Goal: Task Accomplishment & Management: Manage account settings

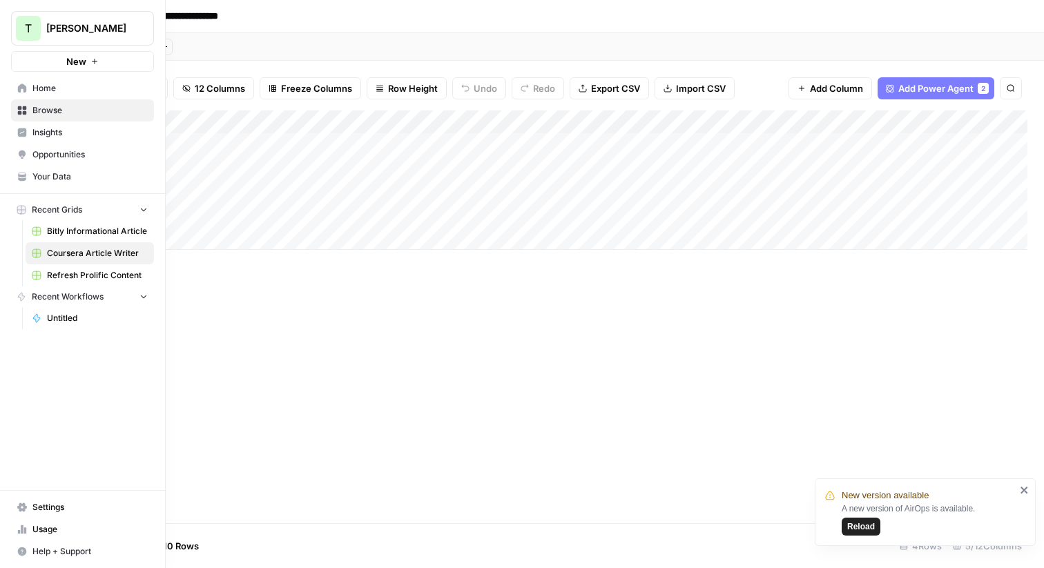
click at [56, 177] on span "Your Data" at bounding box center [89, 177] width 115 height 12
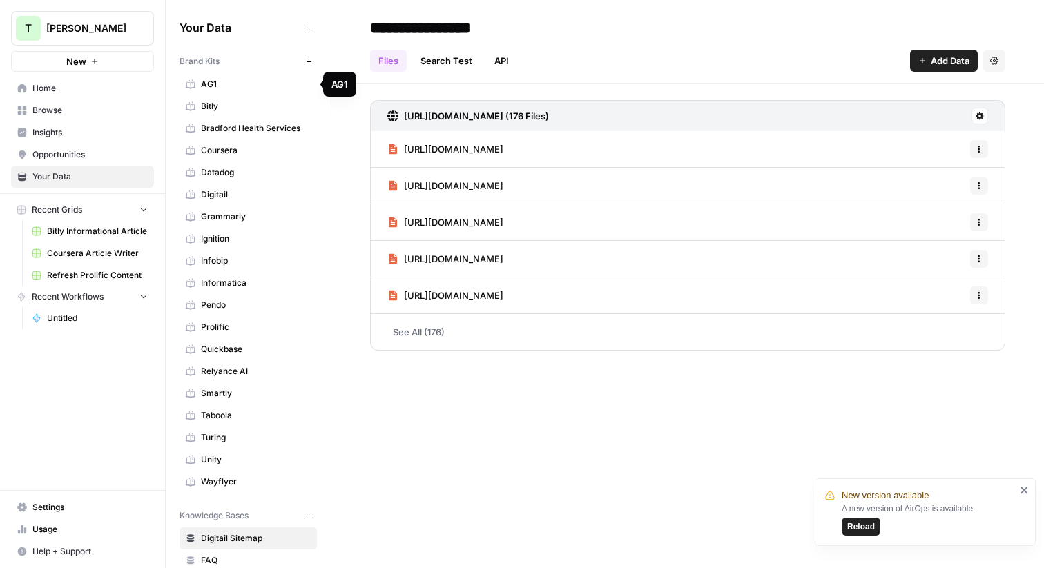
click at [229, 83] on span "AG1" at bounding box center [256, 84] width 110 height 12
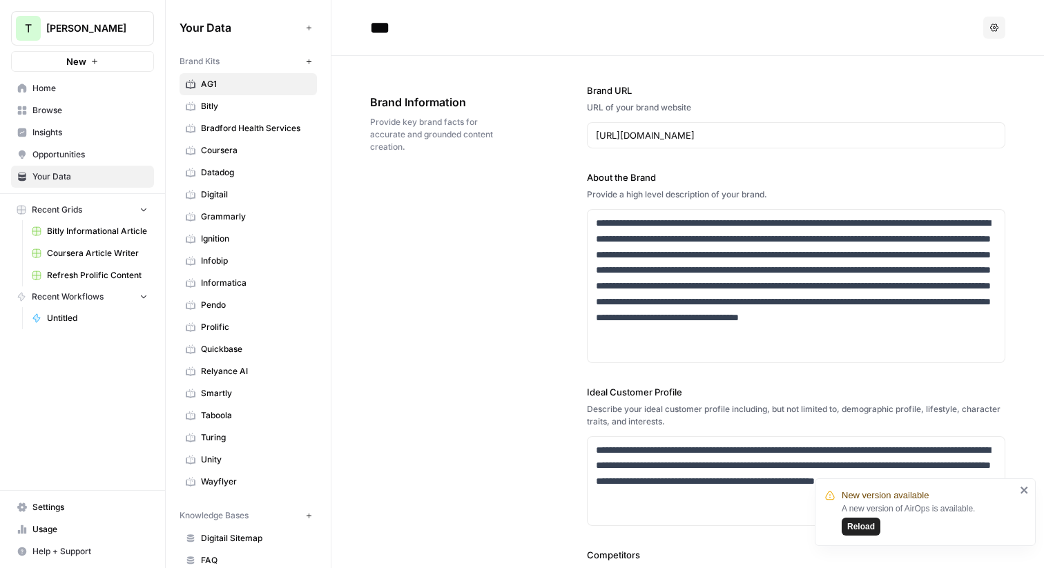
click at [868, 526] on span "Reload" at bounding box center [861, 527] width 28 height 12
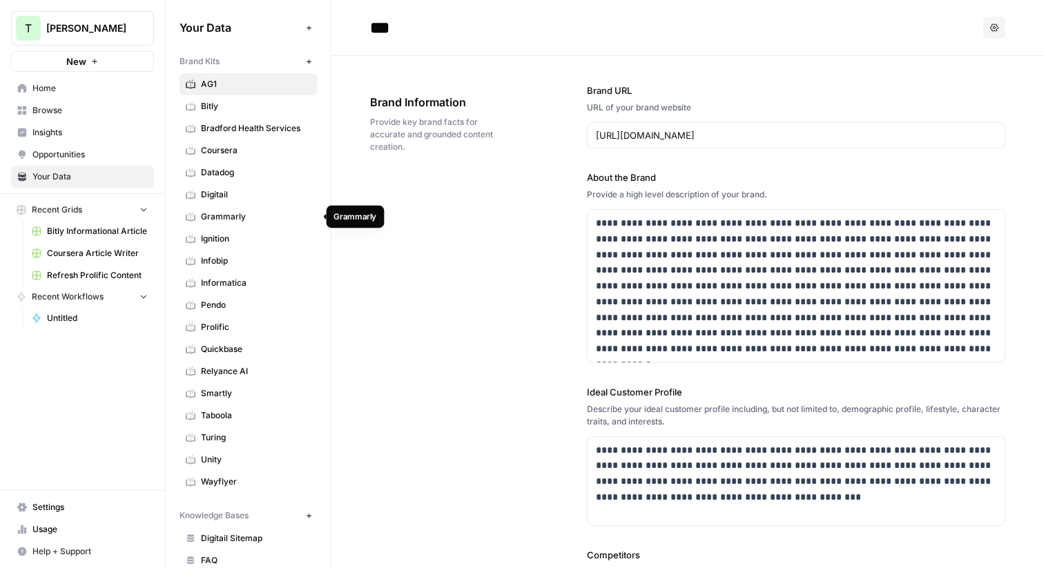
click at [225, 213] on span "Grammarly" at bounding box center [256, 217] width 110 height 12
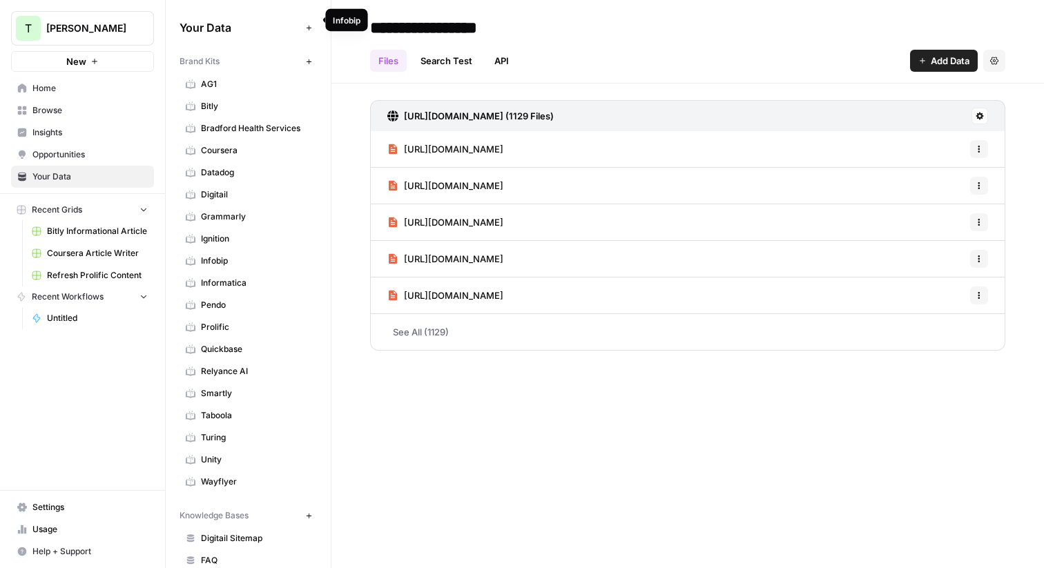
scroll to position [241, 0]
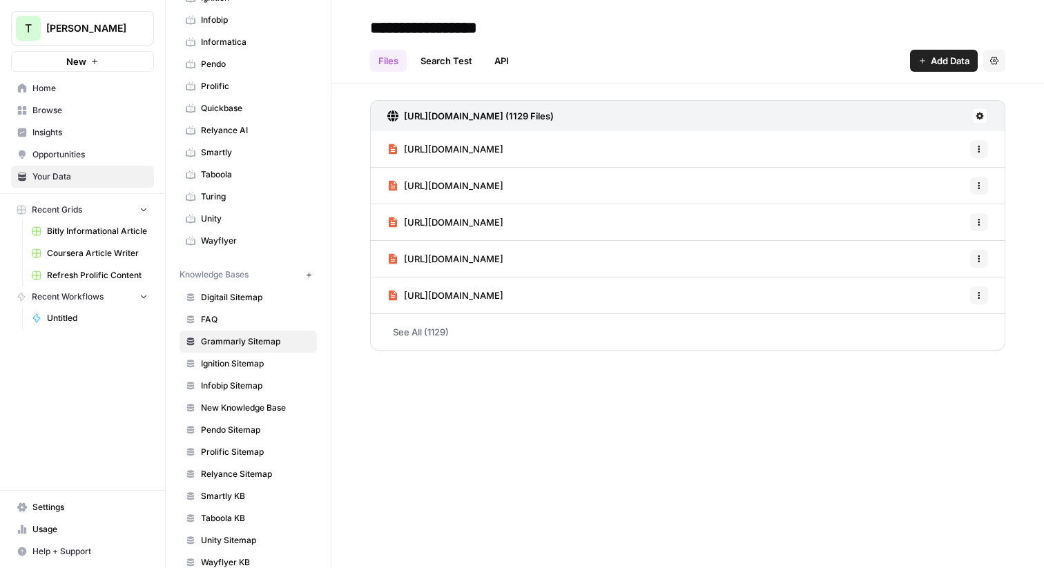
click at [39, 104] on link "Browse" at bounding box center [82, 110] width 143 height 22
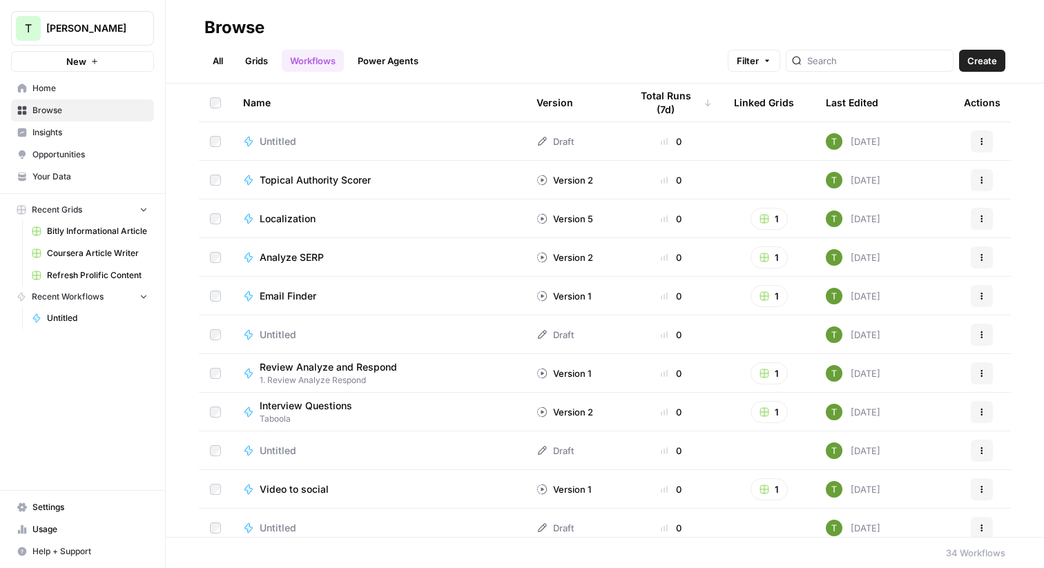
click at [253, 59] on link "Grids" at bounding box center [256, 61] width 39 height 22
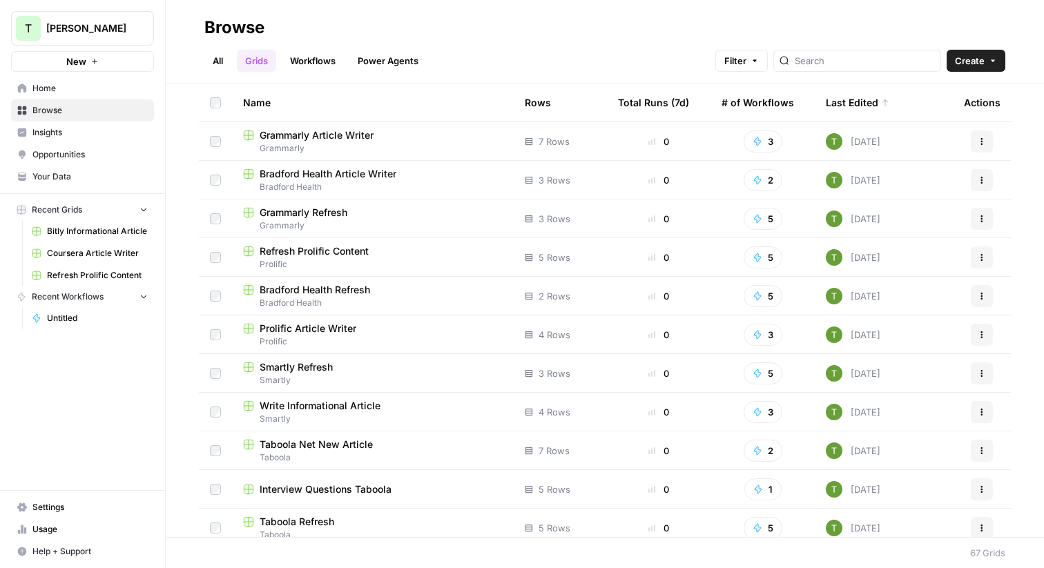
click at [293, 132] on span "Grammarly Article Writer" at bounding box center [317, 135] width 114 height 14
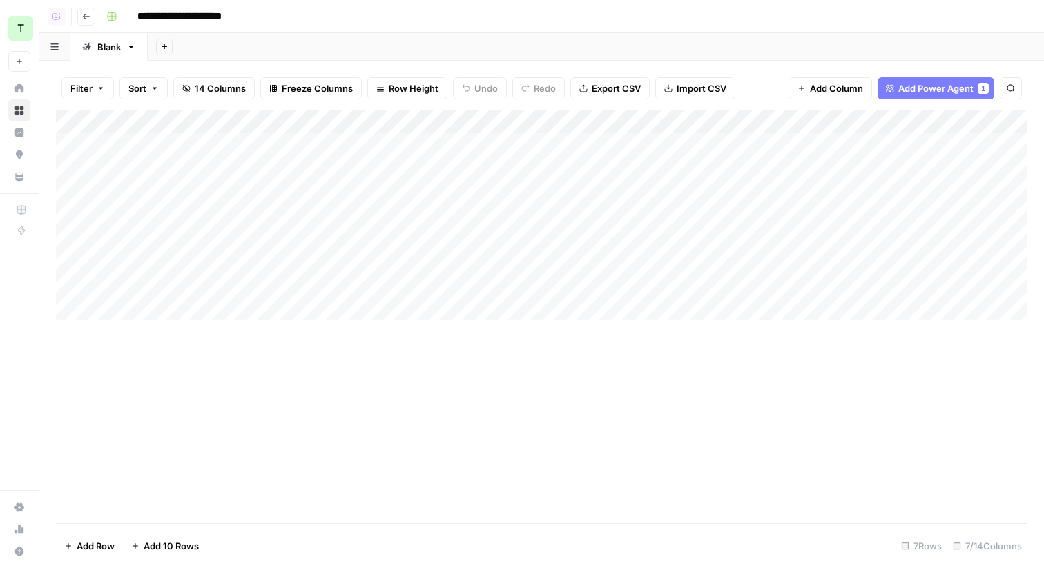
click at [534, 127] on div "Add Column" at bounding box center [541, 215] width 971 height 210
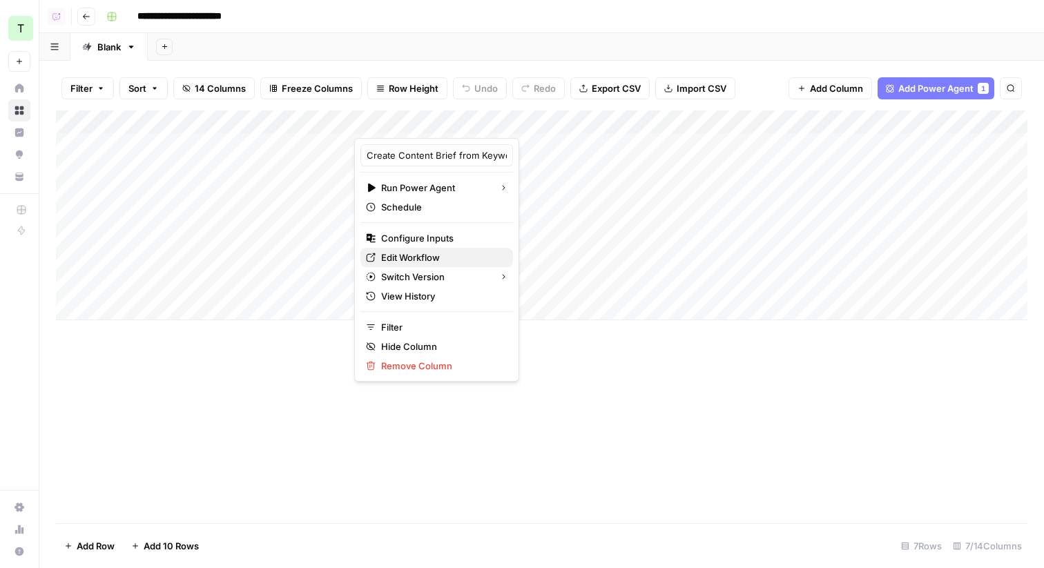
click at [394, 258] on span "Edit Workflow" at bounding box center [441, 258] width 121 height 14
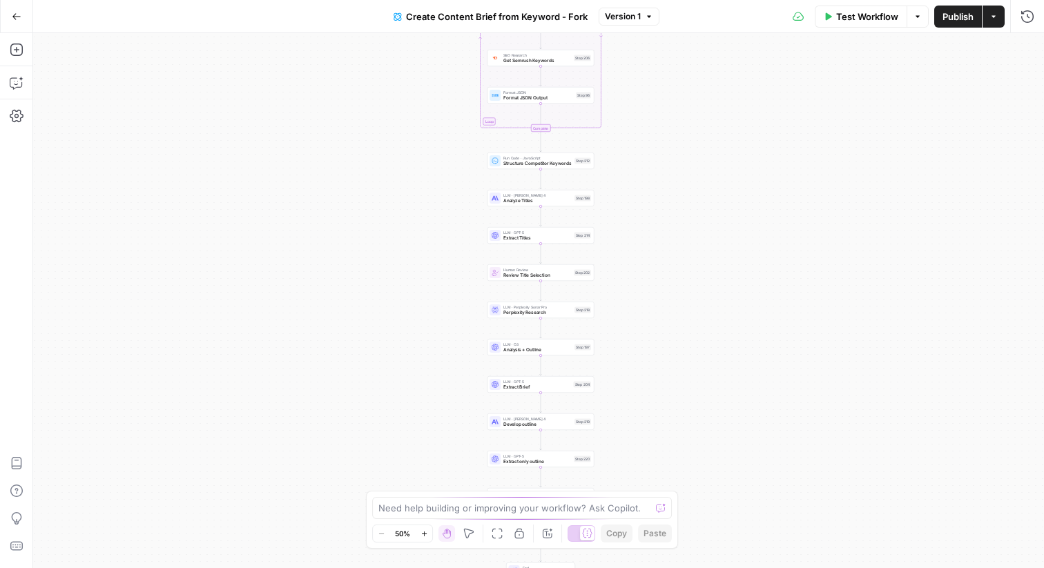
click at [511, 428] on div "LLM · [PERSON_NAME] 4 Develop outline Step 219 Copy step Delete step Edit Note …" at bounding box center [540, 422] width 107 height 17
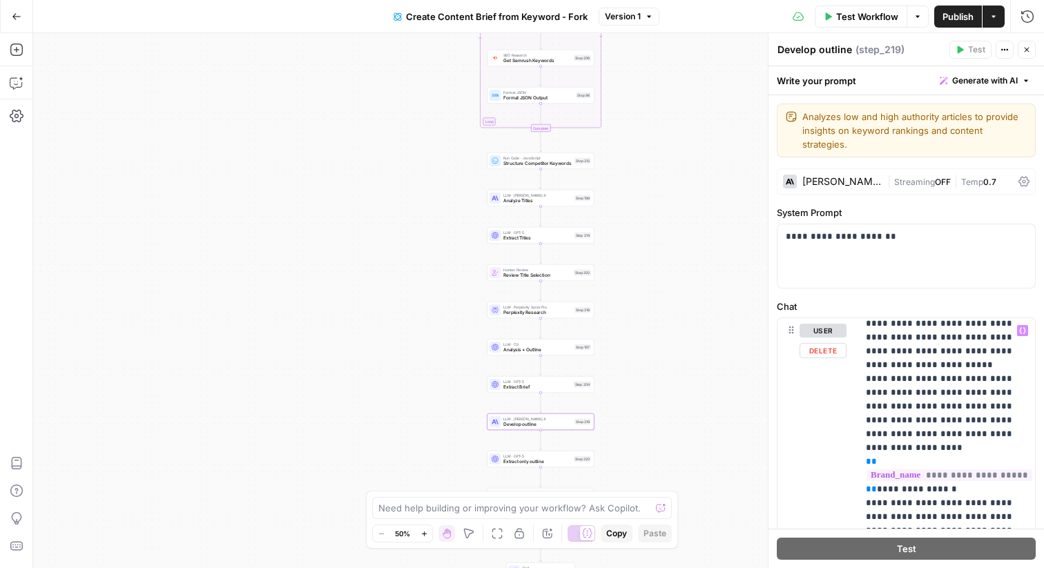
scroll to position [2277, 0]
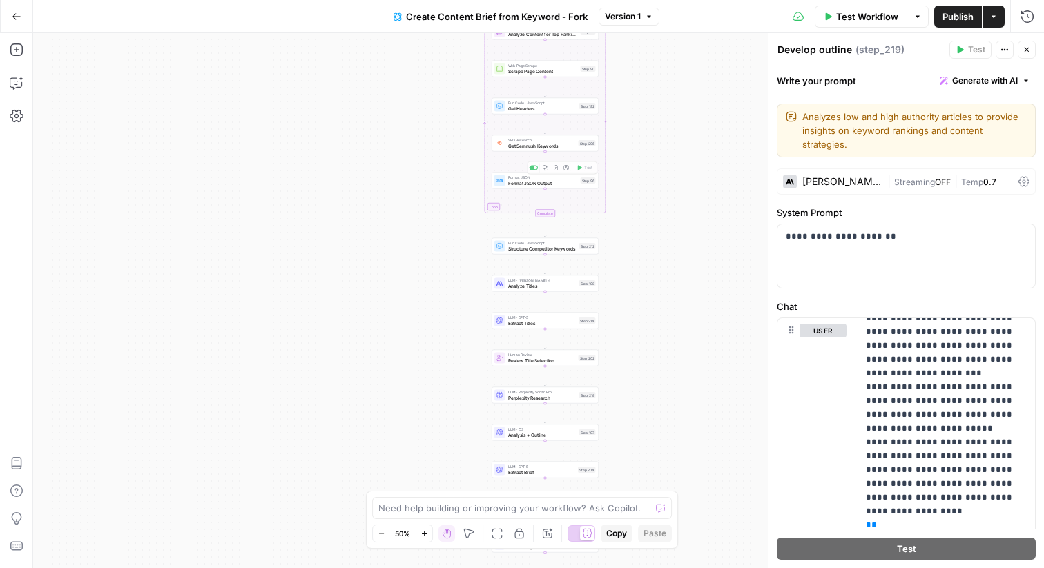
click at [527, 146] on span "Get Semrush Keywords" at bounding box center [542, 145] width 68 height 7
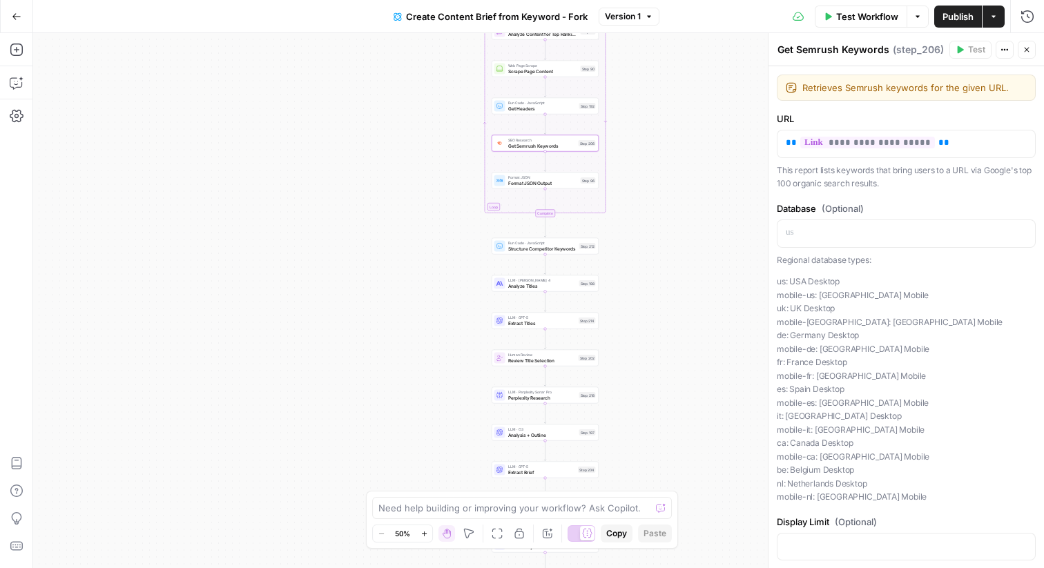
click at [526, 441] on div "Workflow Set Inputs Inputs Google Search Perform Google Search Step 51 Loop Ite…" at bounding box center [538, 300] width 1011 height 535
click at [536, 437] on span "Analysis + Outline" at bounding box center [542, 435] width 68 height 7
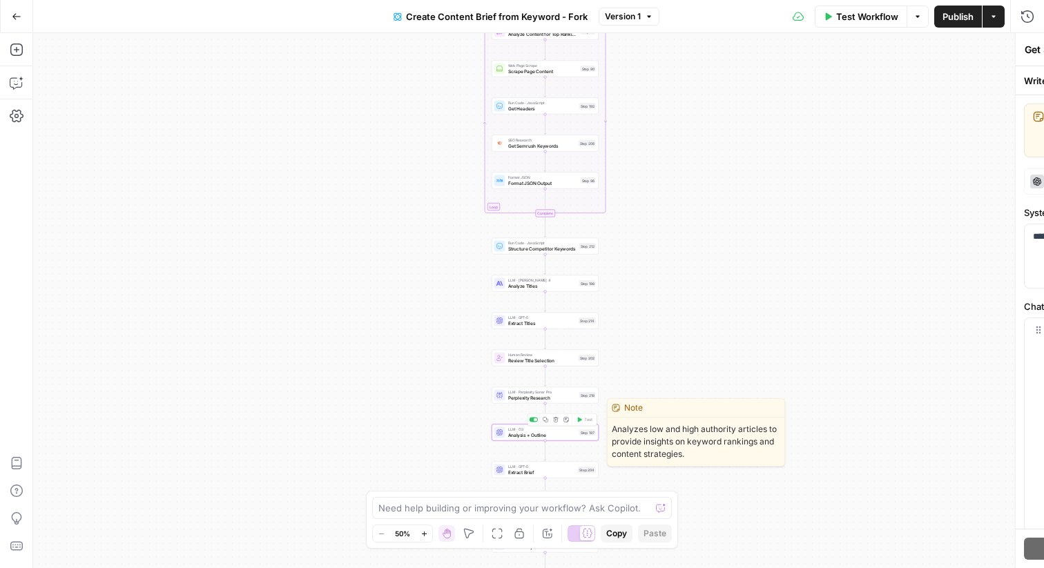
type textarea "Analysis + Outline"
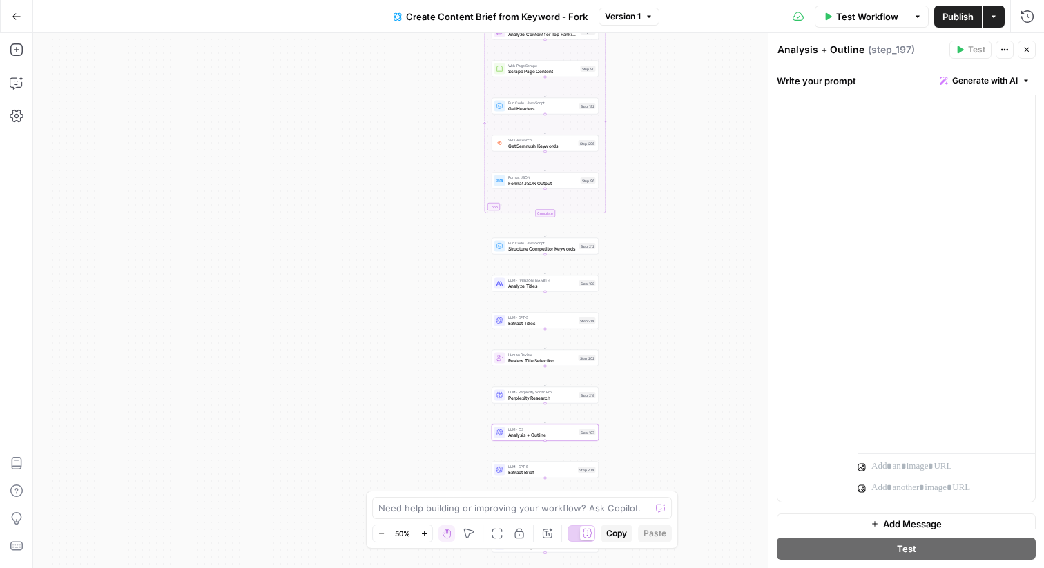
scroll to position [432, 0]
click at [1028, 48] on icon "button" at bounding box center [1027, 50] width 8 height 8
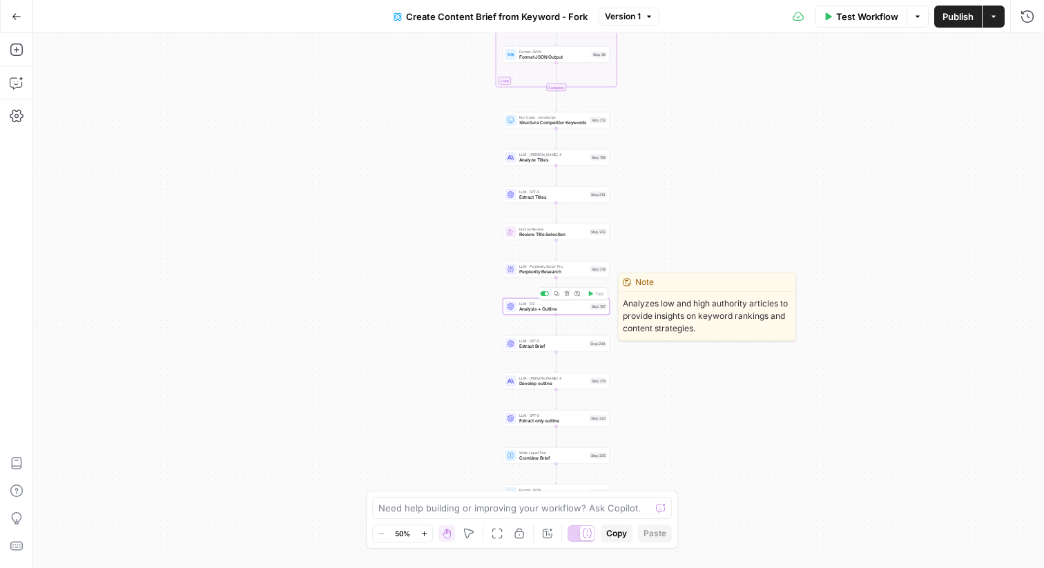
click at [532, 313] on div "LLM · O3 Analysis + Outline Step 197 Copy step Delete step Edit Note Test" at bounding box center [556, 306] width 107 height 17
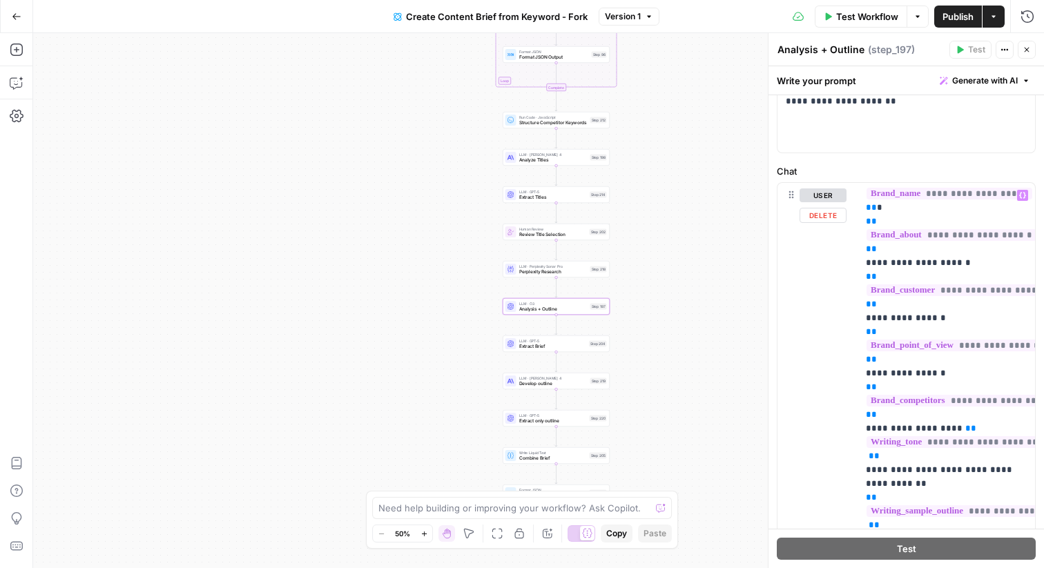
scroll to position [174, 0]
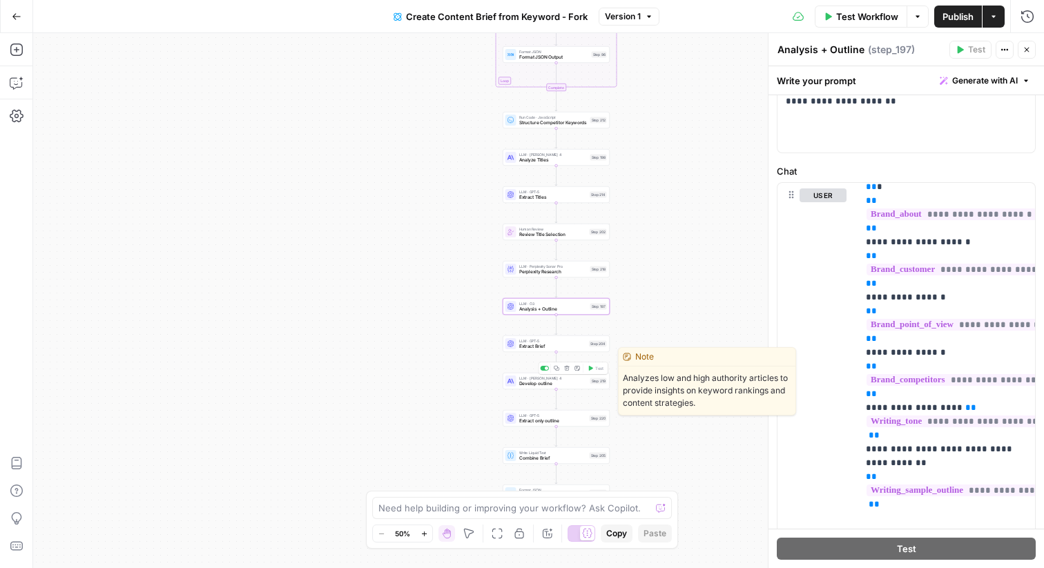
click at [543, 387] on div "LLM · Claude Sonnet 4 Develop outline Step 219 Copy step Delete step Edit Note …" at bounding box center [556, 381] width 107 height 17
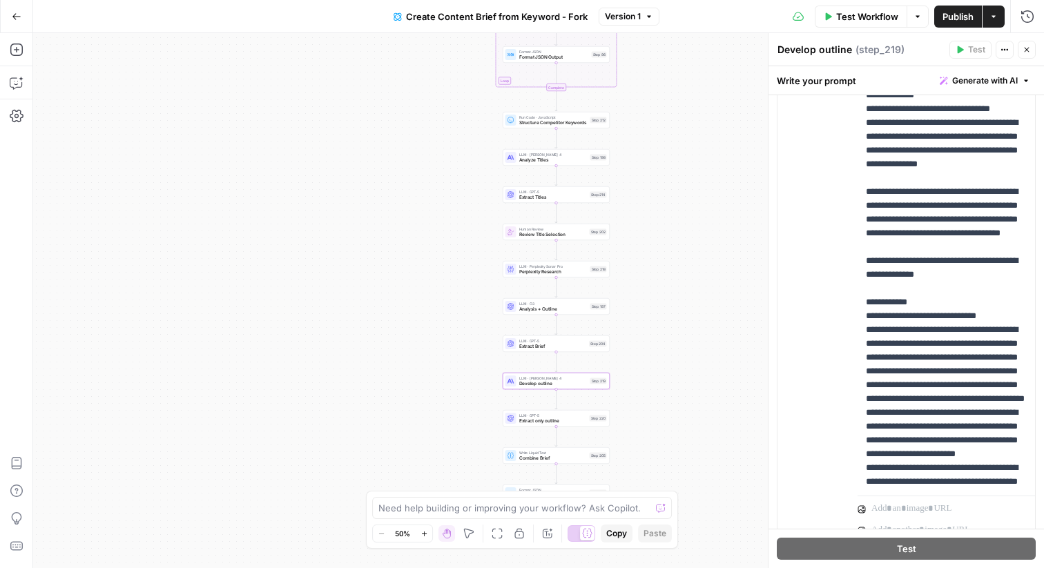
scroll to position [391, 0]
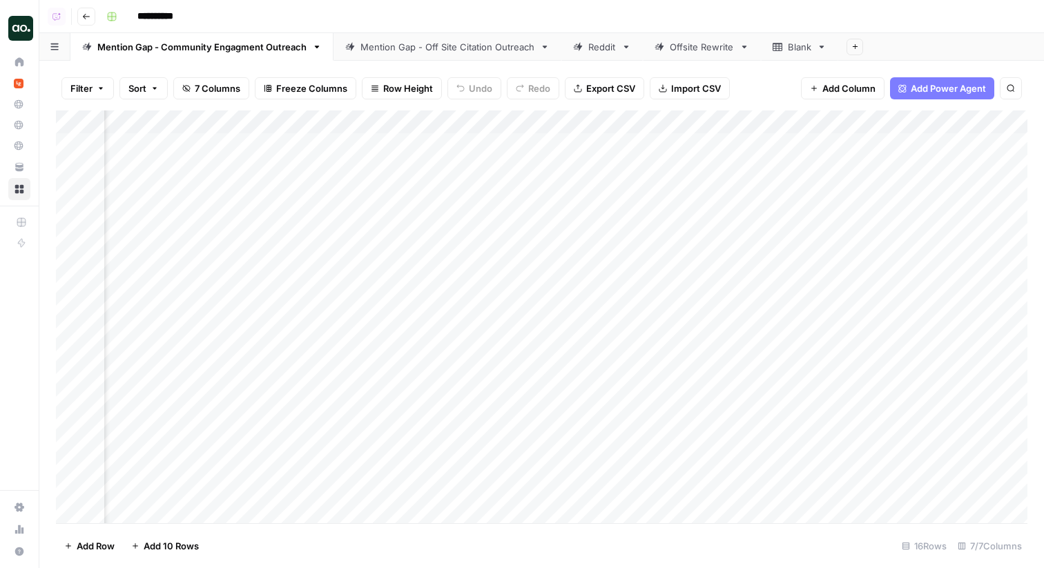
scroll to position [0, 630]
click at [424, 49] on div "Mention Gap - Off Site Citation Outreach" at bounding box center [447, 47] width 174 height 14
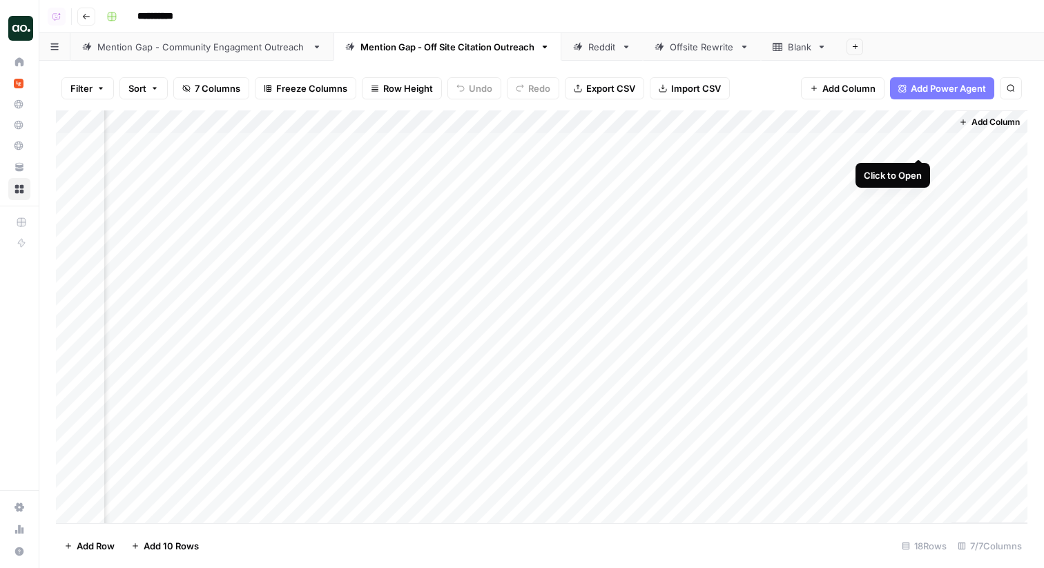
click at [916, 147] on div "Add Column" at bounding box center [541, 316] width 971 height 413
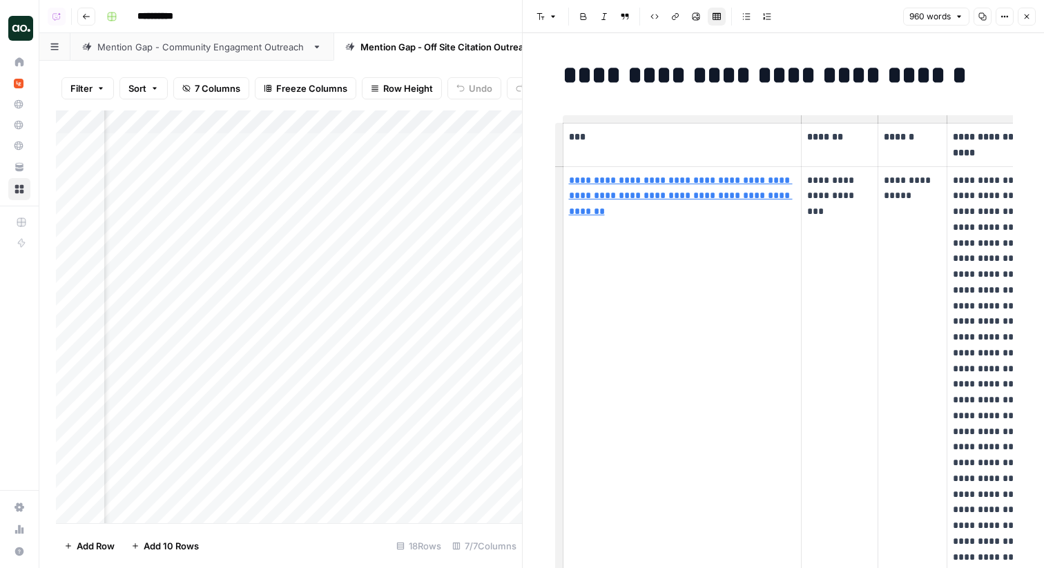
click at [1025, 17] on icon "button" at bounding box center [1027, 16] width 8 height 8
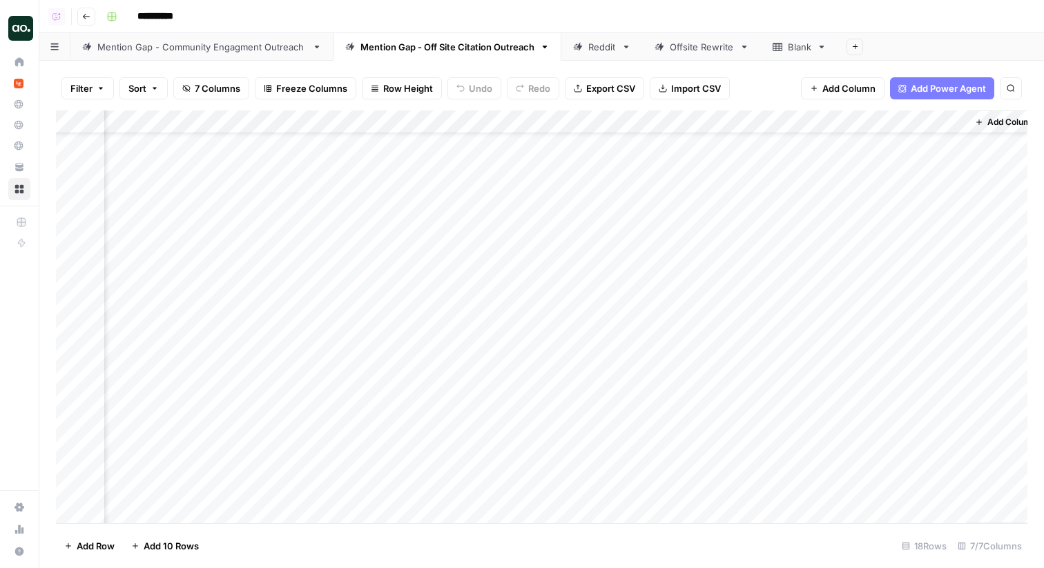
scroll to position [0, 311]
click at [483, 23] on div "**********" at bounding box center [565, 17] width 929 height 22
click at [202, 50] on div "Mention Gap - Community Engagment Outreach" at bounding box center [201, 47] width 209 height 14
click at [917, 144] on div "Add Column" at bounding box center [541, 316] width 971 height 413
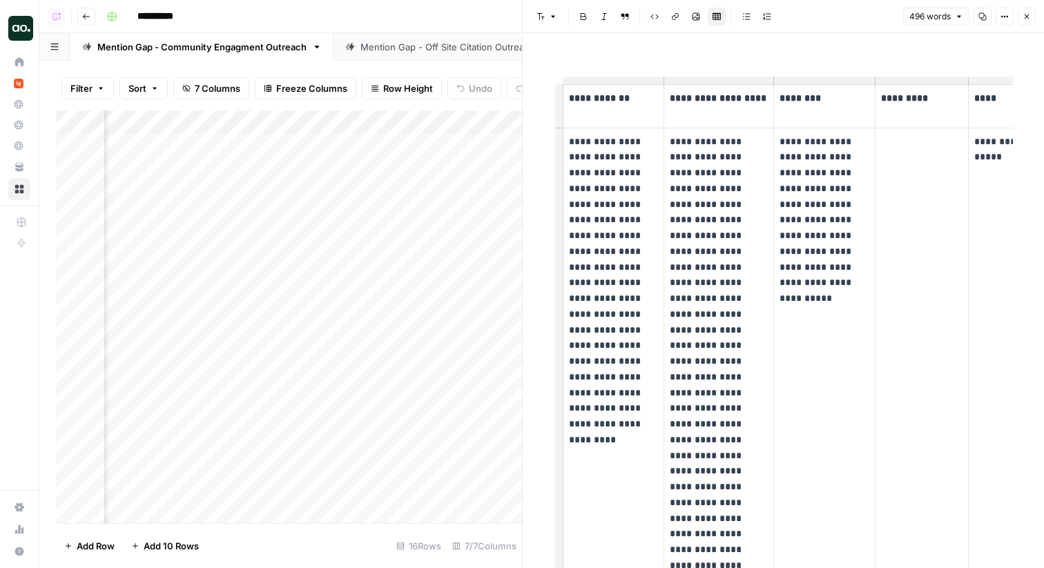
scroll to position [11, 0]
click at [1027, 17] on icon "button" at bounding box center [1027, 16] width 8 height 8
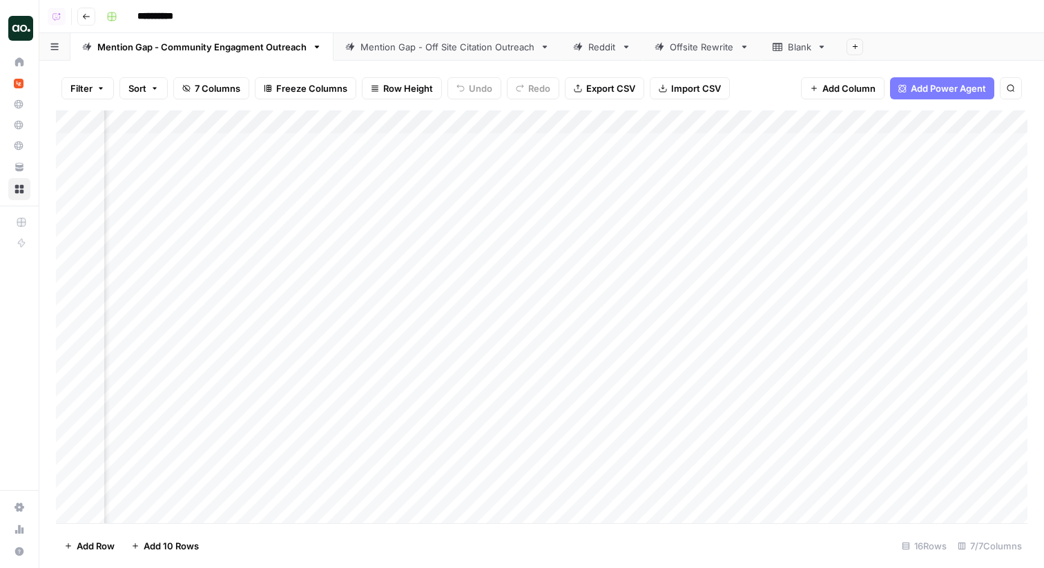
scroll to position [0, 1061]
click at [921, 144] on div "Add Column" at bounding box center [541, 316] width 971 height 413
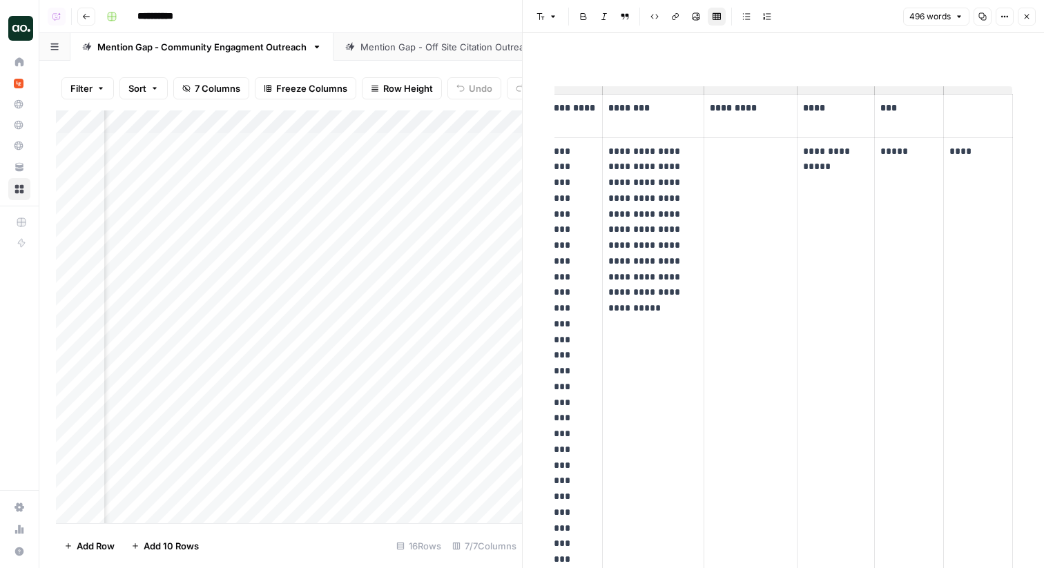
click at [962, 151] on p "****" at bounding box center [977, 152] width 57 height 16
click at [1029, 18] on icon "button" at bounding box center [1027, 16] width 8 height 8
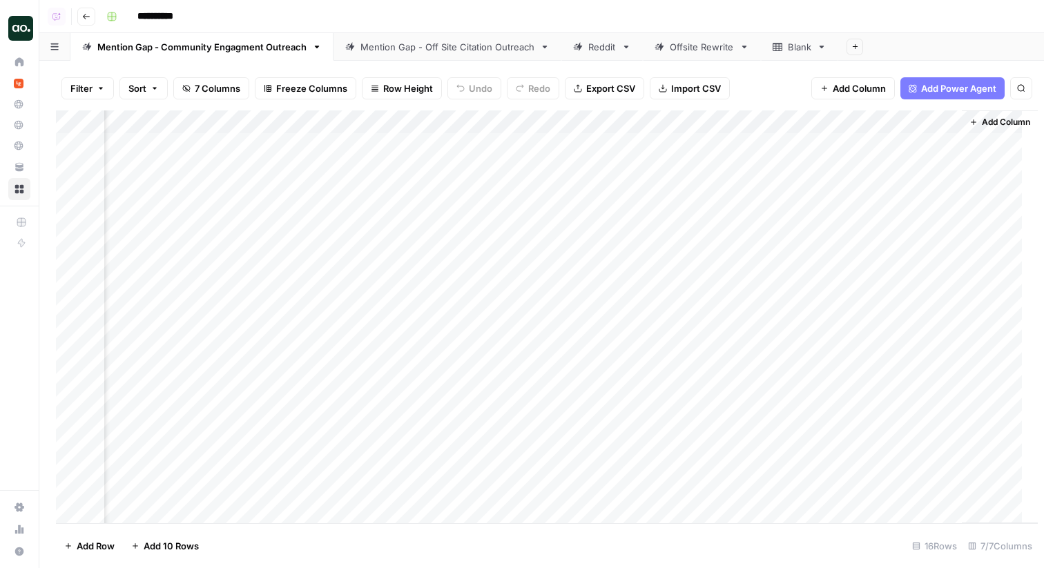
scroll to position [0, 1045]
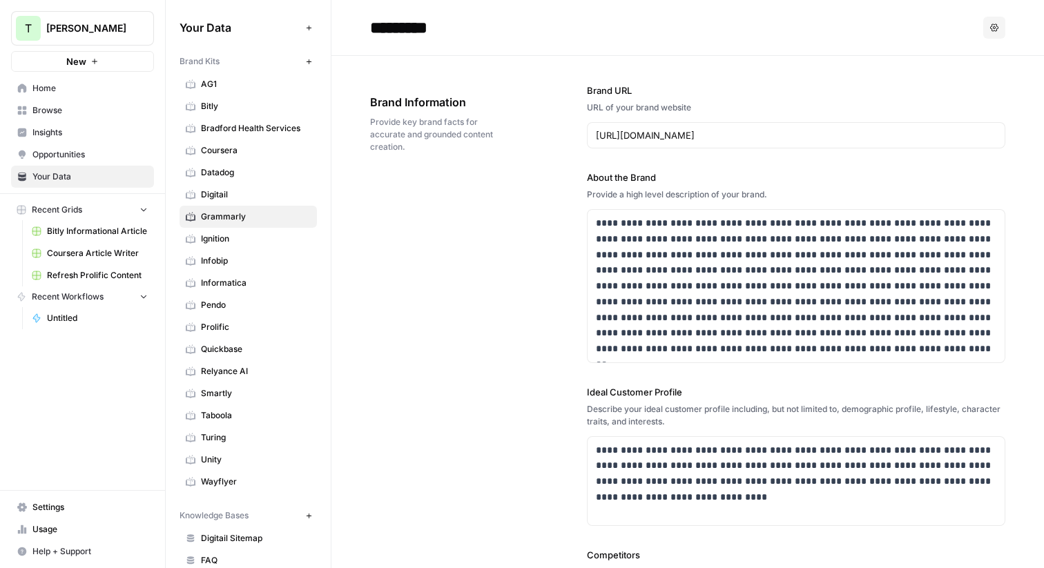
click at [349, 40] on header "********* Options" at bounding box center [687, 28] width 713 height 56
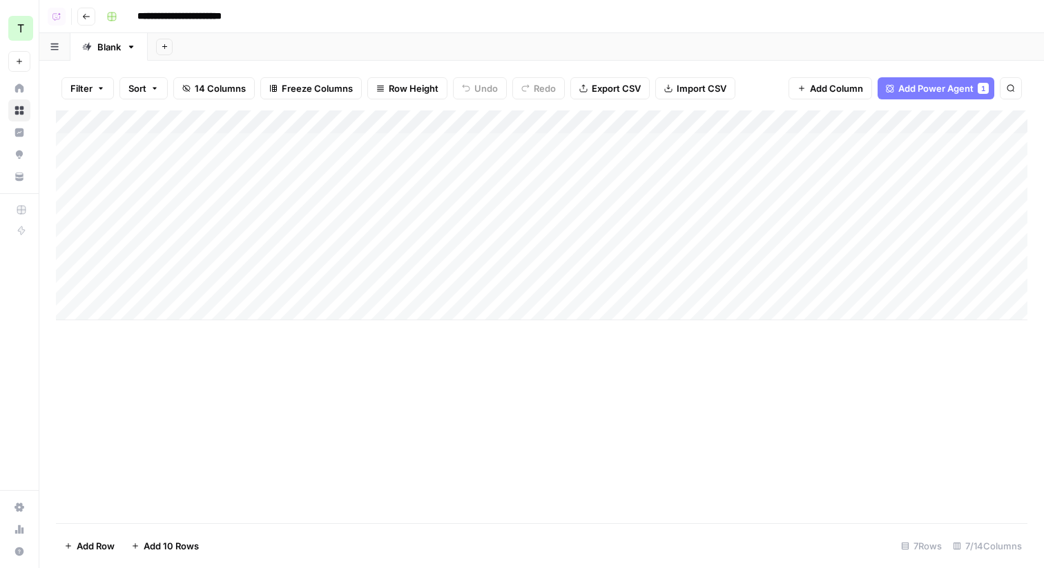
click at [405, 28] on header "**********" at bounding box center [541, 16] width 1005 height 33
click at [358, 43] on div "Add Sheet" at bounding box center [596, 47] width 896 height 28
click at [463, 41] on div "Add Sheet" at bounding box center [596, 47] width 896 height 28
click at [532, 121] on div "Add Column" at bounding box center [541, 215] width 971 height 210
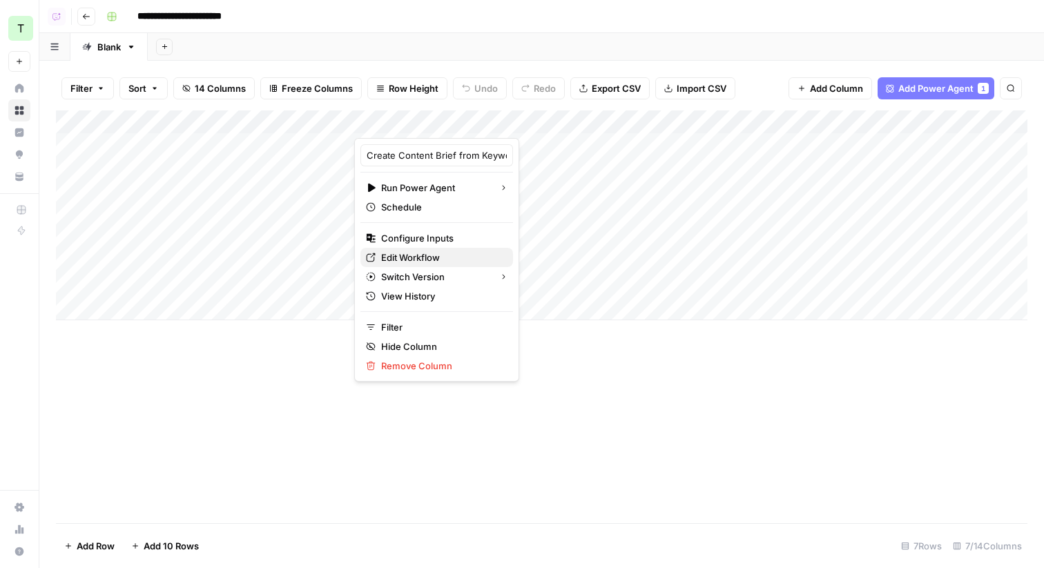
click at [391, 258] on span "Edit Workflow" at bounding box center [441, 258] width 121 height 14
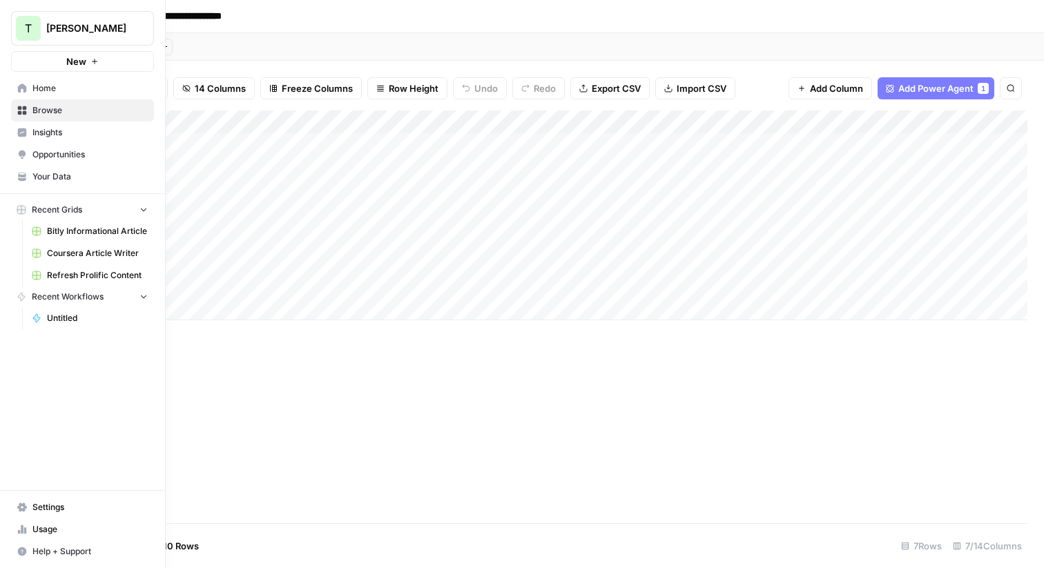
click at [63, 327] on link "Untitled" at bounding box center [90, 318] width 128 height 22
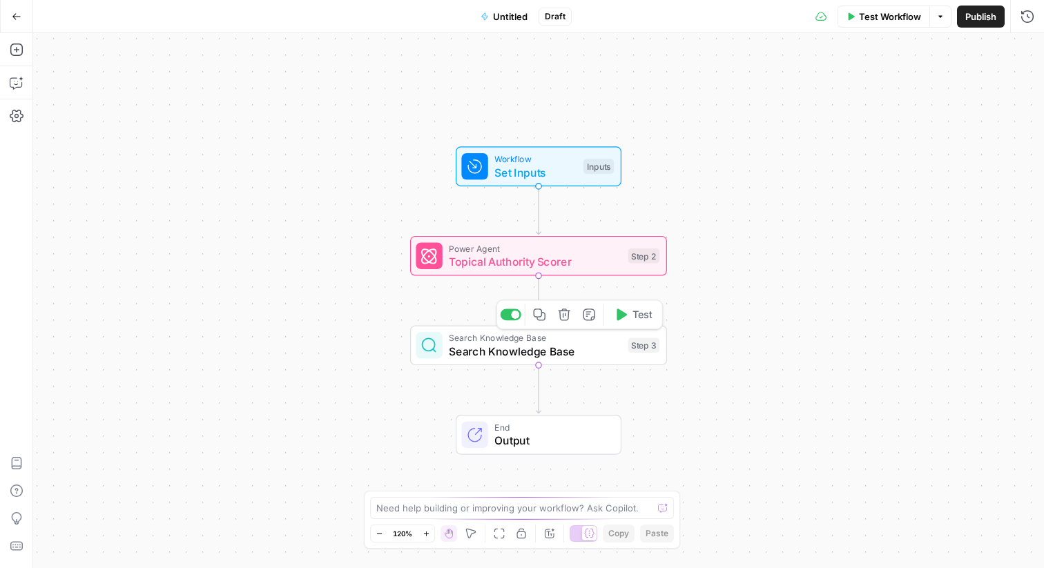
click at [537, 356] on span "Search Knowledge Base" at bounding box center [535, 351] width 173 height 17
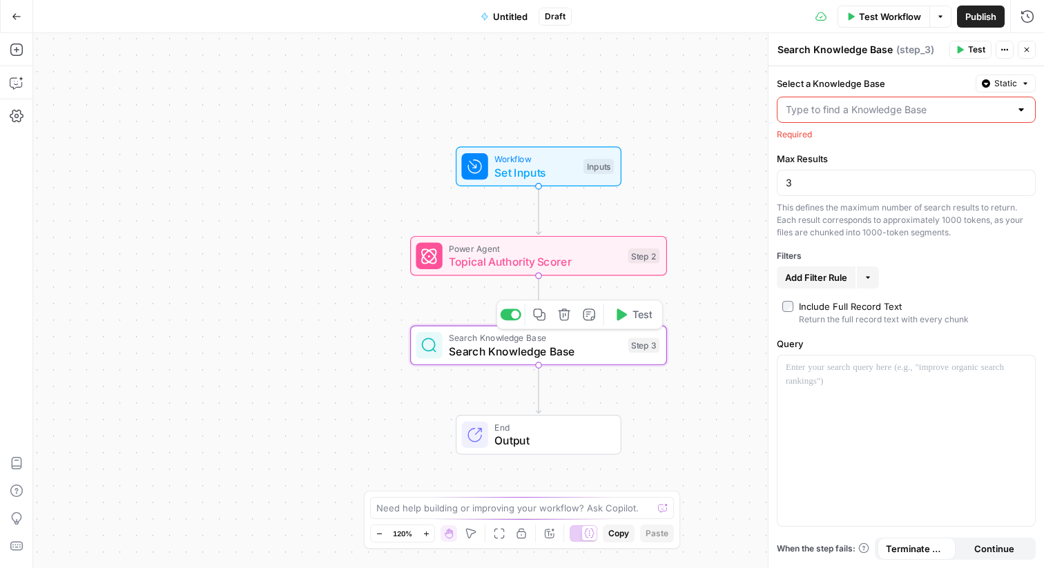
click at [564, 320] on icon "button" at bounding box center [564, 315] width 12 height 12
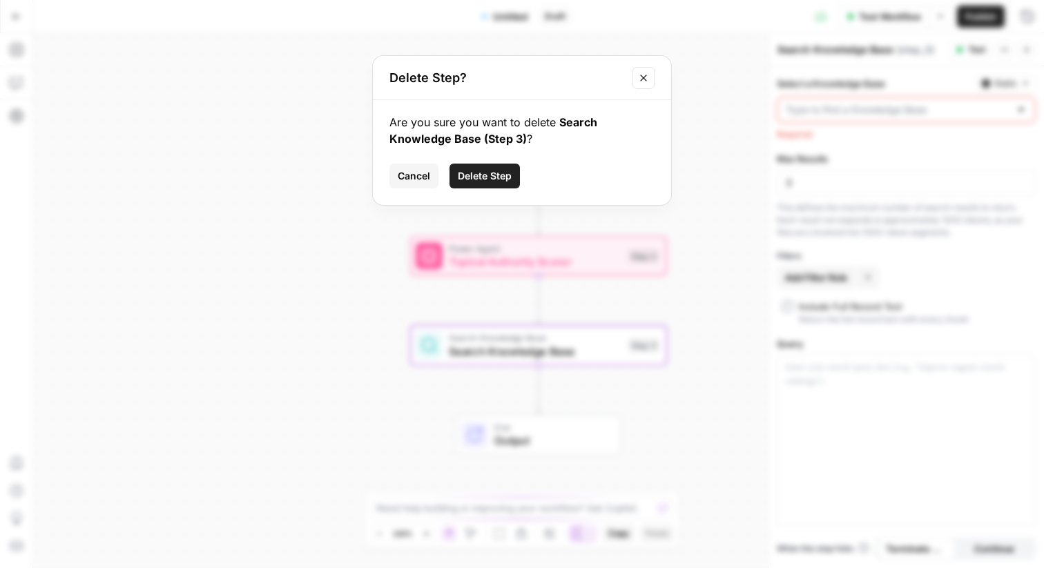
click at [472, 173] on span "Delete Step" at bounding box center [485, 176] width 54 height 14
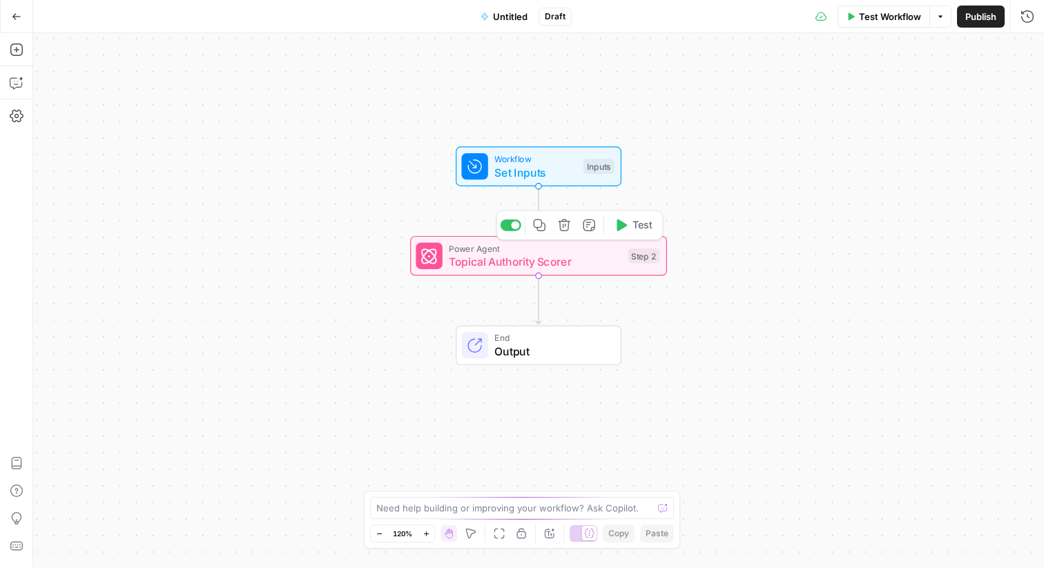
click at [477, 262] on span "Topical Authority Scorer" at bounding box center [535, 261] width 173 height 17
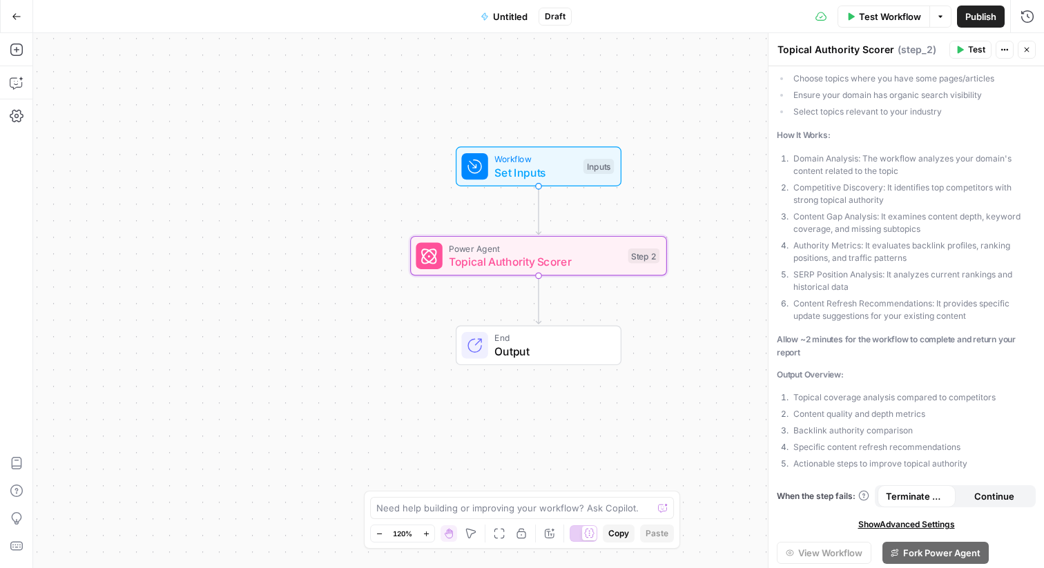
scroll to position [398, 0]
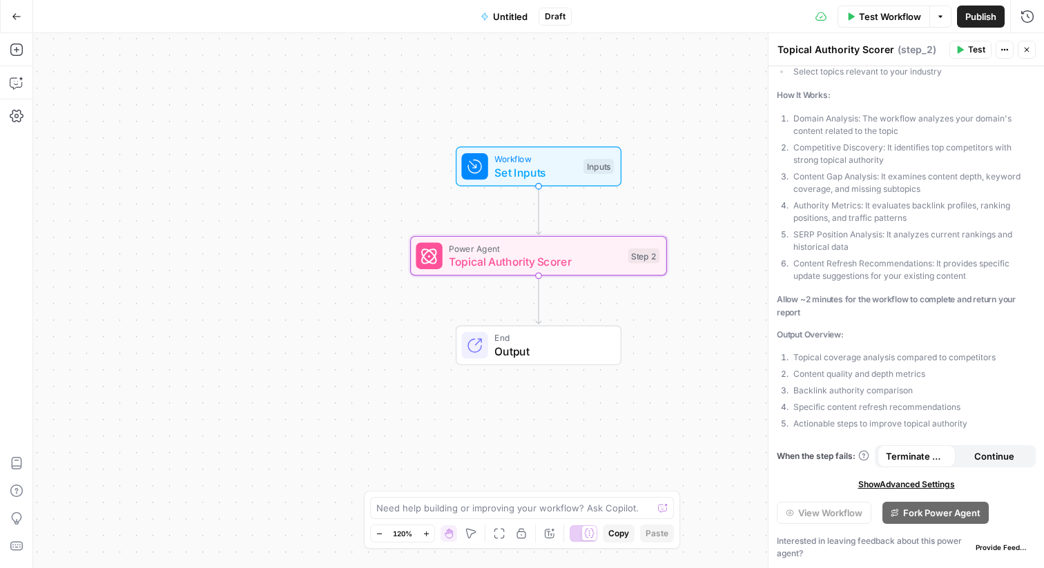
drag, startPoint x: 796, startPoint y: 180, endPoint x: 946, endPoint y: 186, distance: 150.0
click at [946, 186] on li "Content Gap Analysis: It examines content depth, keyword coverage, and missing …" at bounding box center [914, 183] width 246 height 25
drag, startPoint x: 792, startPoint y: 206, endPoint x: 948, endPoint y: 218, distance: 156.5
click at [948, 218] on li "Authority Metrics: It evaluates backlink profiles, ranking positions, and traff…" at bounding box center [914, 212] width 246 height 25
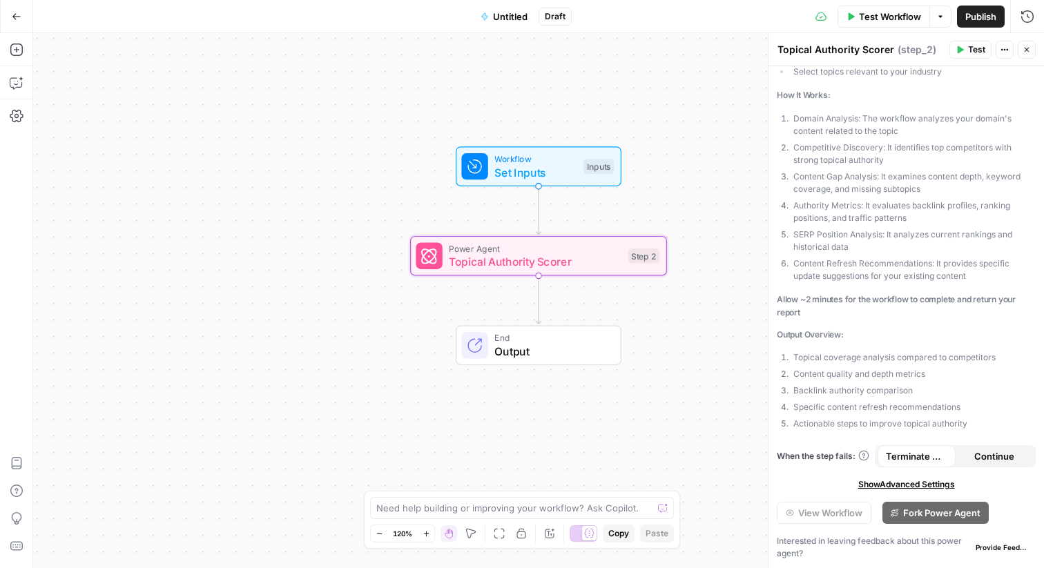
drag, startPoint x: 913, startPoint y: 203, endPoint x: 977, endPoint y: 202, distance: 63.5
click at [977, 202] on li "Authority Metrics: It evaluates backlink profiles, ranking positions, and traff…" at bounding box center [914, 212] width 246 height 25
drag, startPoint x: 989, startPoint y: 205, endPoint x: 1006, endPoint y: 205, distance: 16.6
click at [1008, 205] on li "Authority Metrics: It evaluates backlink profiles, ranking positions, and traff…" at bounding box center [914, 212] width 246 height 25
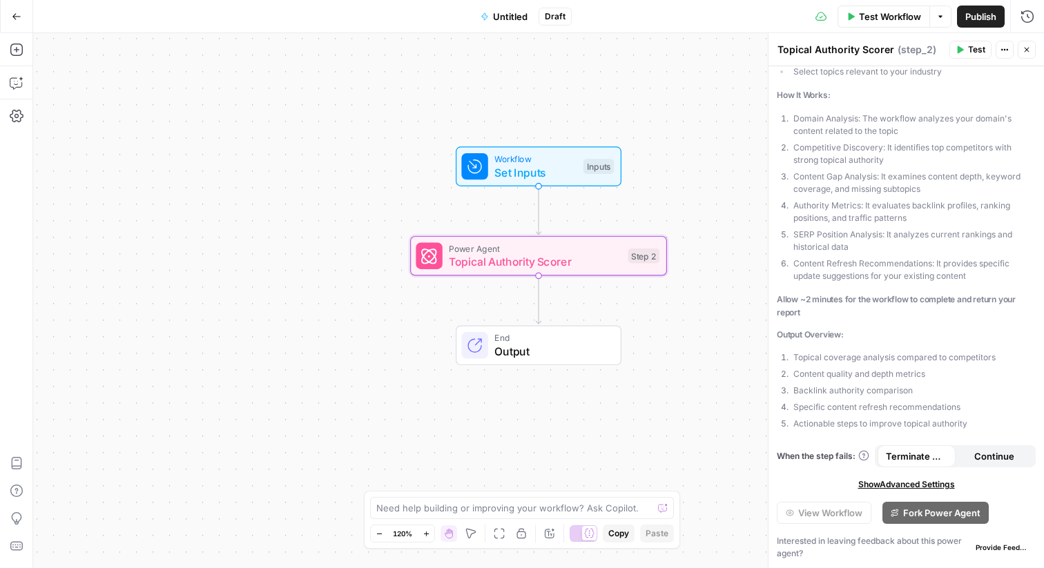
drag, startPoint x: 849, startPoint y: 214, endPoint x: 916, endPoint y: 213, distance: 66.3
click at [916, 213] on li "Authority Metrics: It evaluates backlink profiles, ranking positions, and traff…" at bounding box center [914, 212] width 246 height 25
click at [927, 216] on li "Authority Metrics: It evaluates backlink profiles, ranking positions, and traff…" at bounding box center [914, 212] width 246 height 25
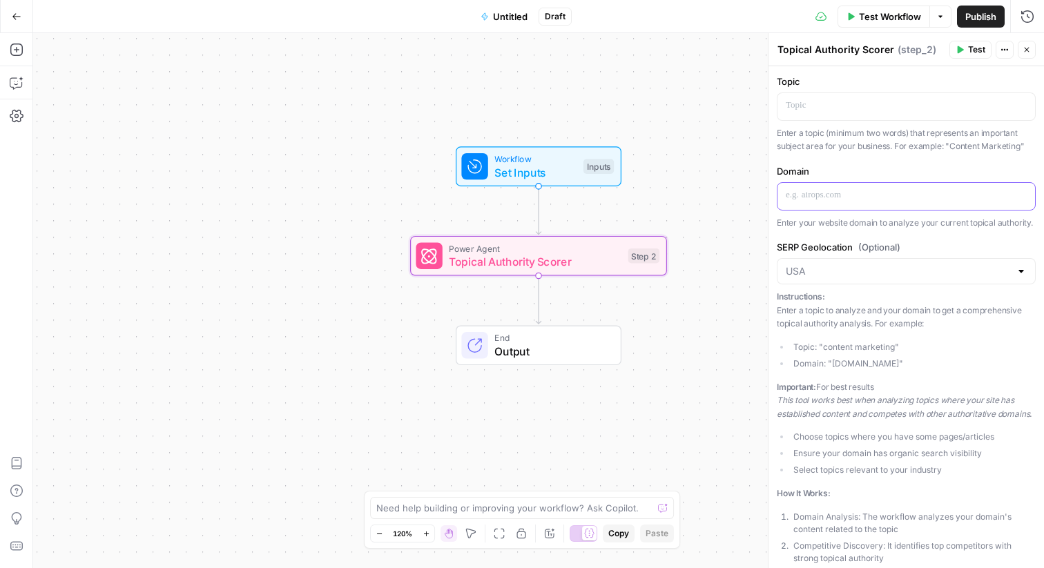
click at [893, 208] on div at bounding box center [906, 196] width 258 height 27
click at [17, 115] on icon "button" at bounding box center [17, 116] width 14 height 12
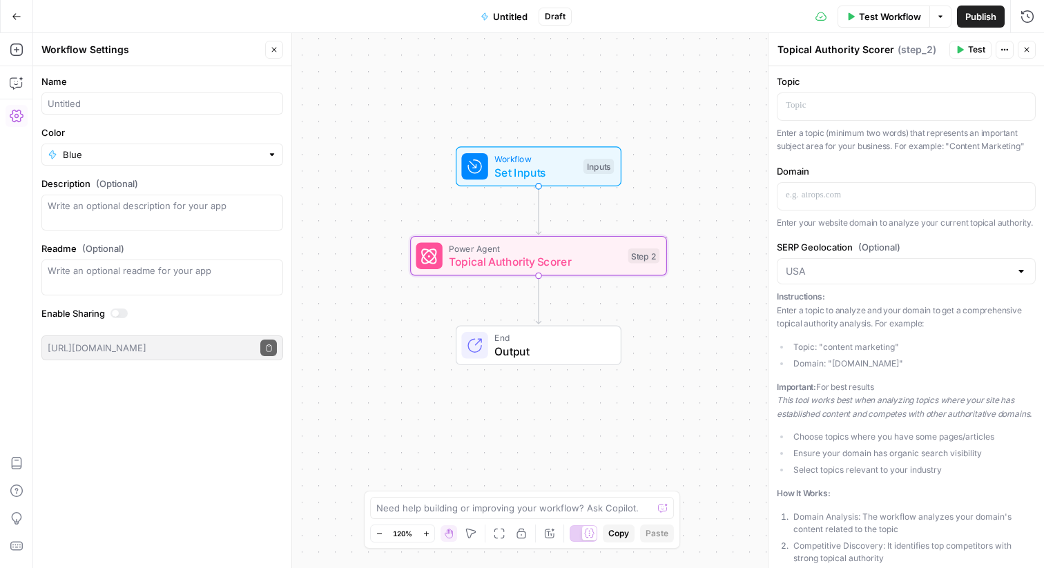
click at [10, 117] on icon "button" at bounding box center [17, 116] width 14 height 12
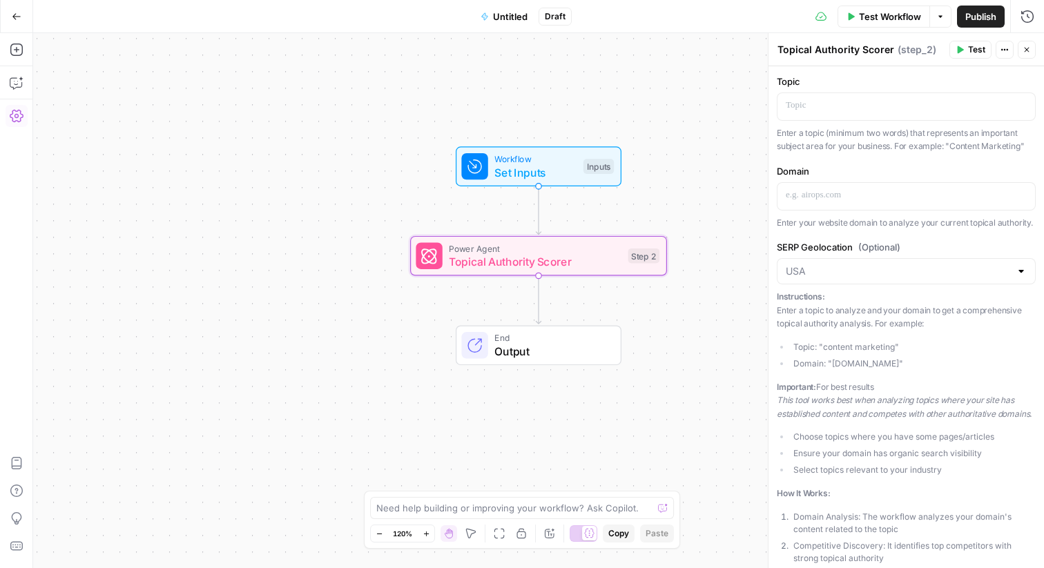
click at [10, 117] on icon "button" at bounding box center [17, 116] width 14 height 12
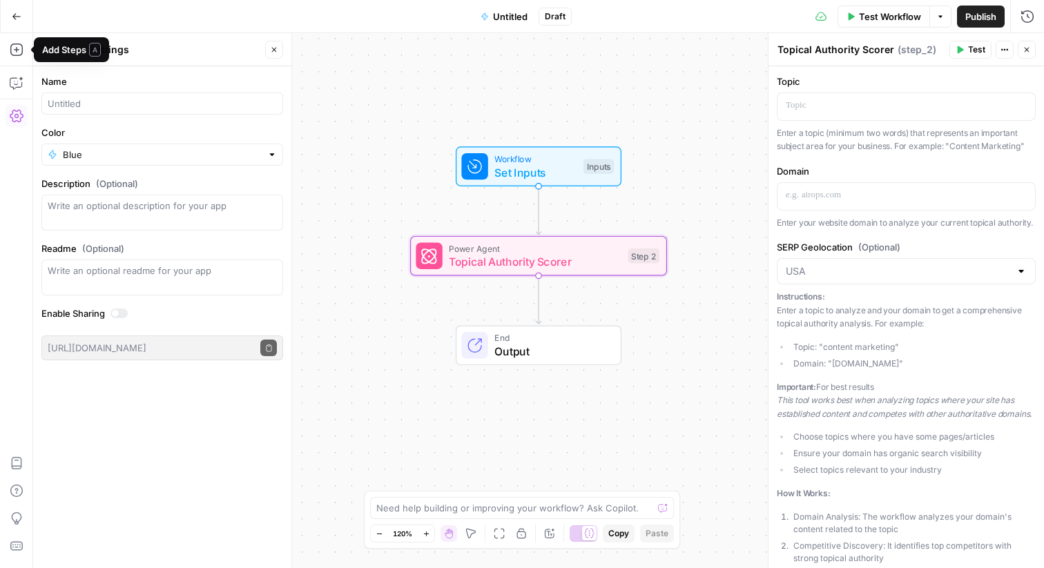
click at [15, 19] on icon "button" at bounding box center [17, 17] width 10 height 10
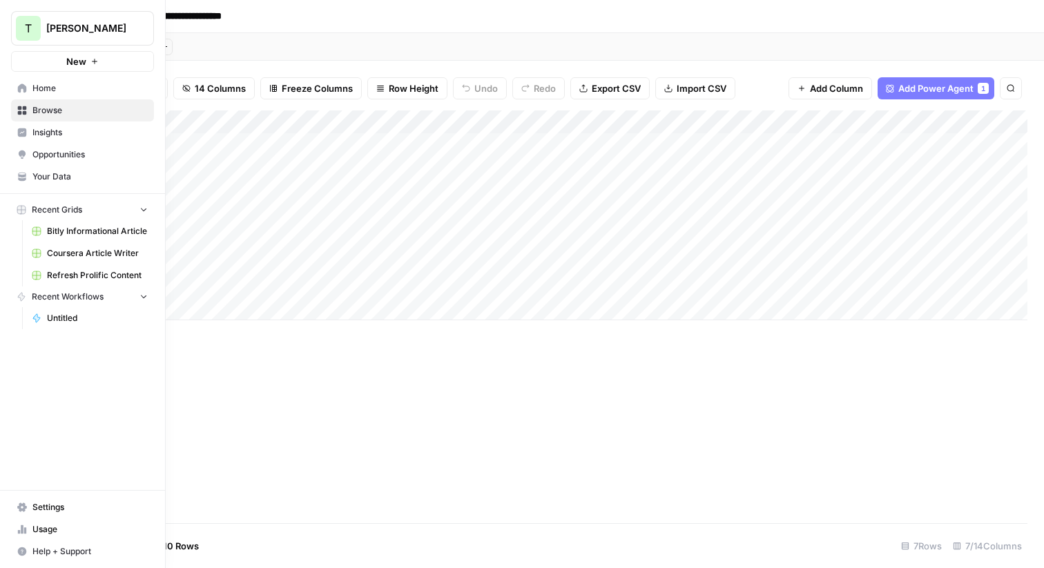
click at [20, 503] on icon at bounding box center [22, 508] width 10 height 10
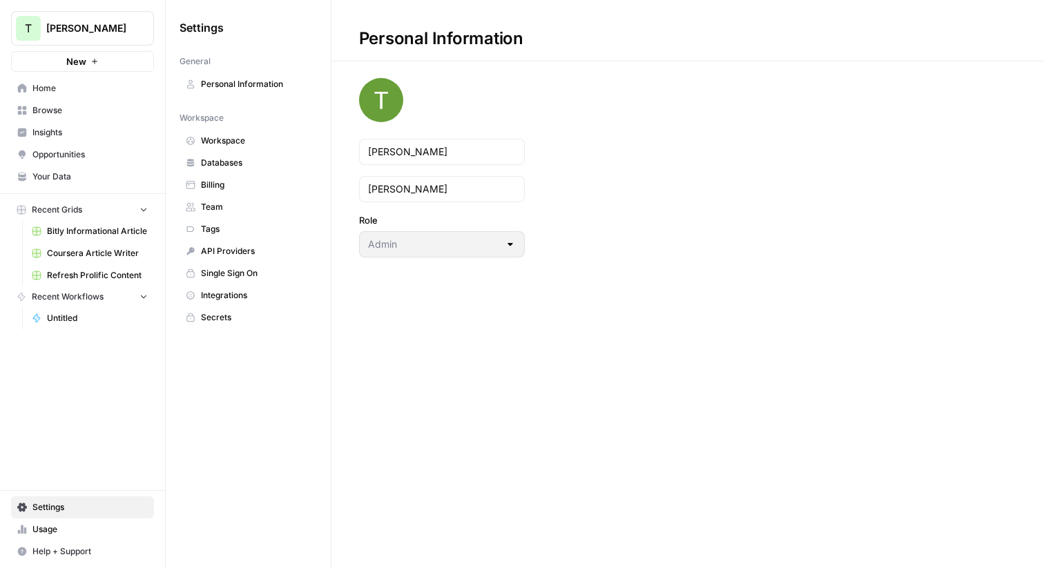
click at [218, 206] on span "Team" at bounding box center [256, 207] width 110 height 12
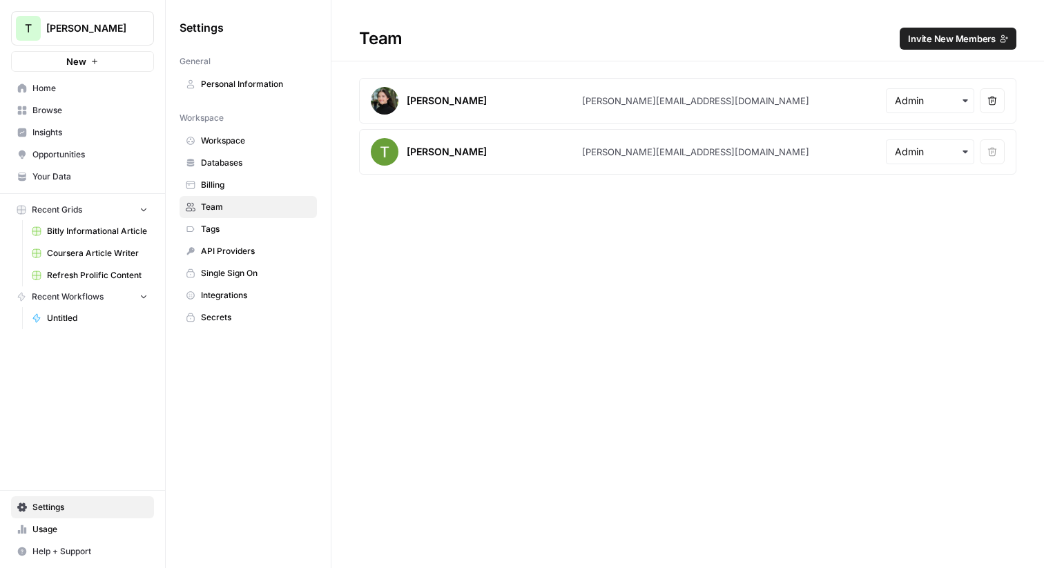
click at [213, 186] on span "Billing" at bounding box center [256, 185] width 110 height 12
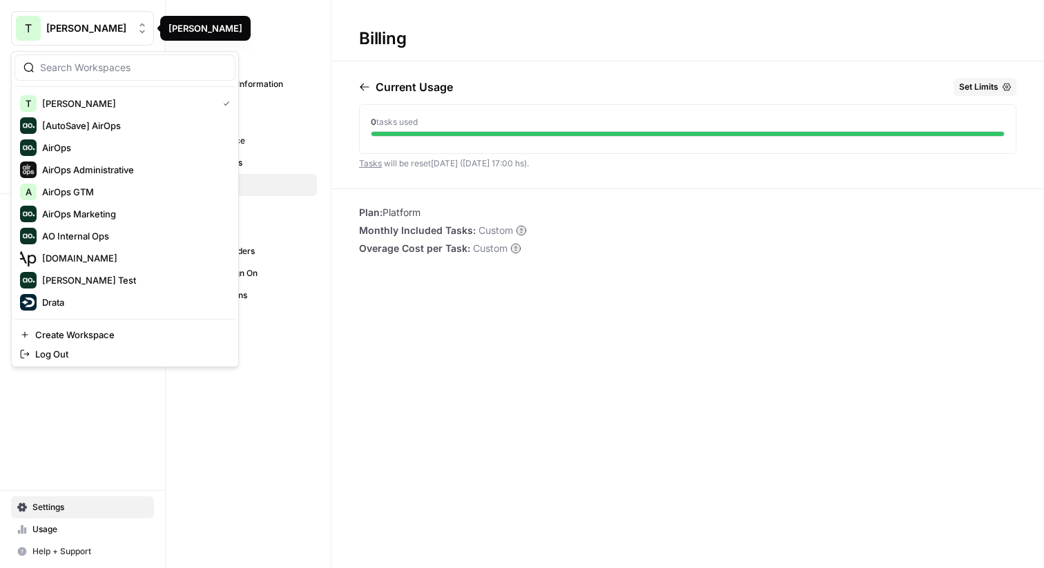
click at [122, 42] on button "T Travis Demo" at bounding box center [82, 28] width 143 height 35
click at [475, 307] on div "Billing Current Usage Set Limits 0 tasks used Tasks will be reset in 27 days (3…" at bounding box center [687, 284] width 713 height 568
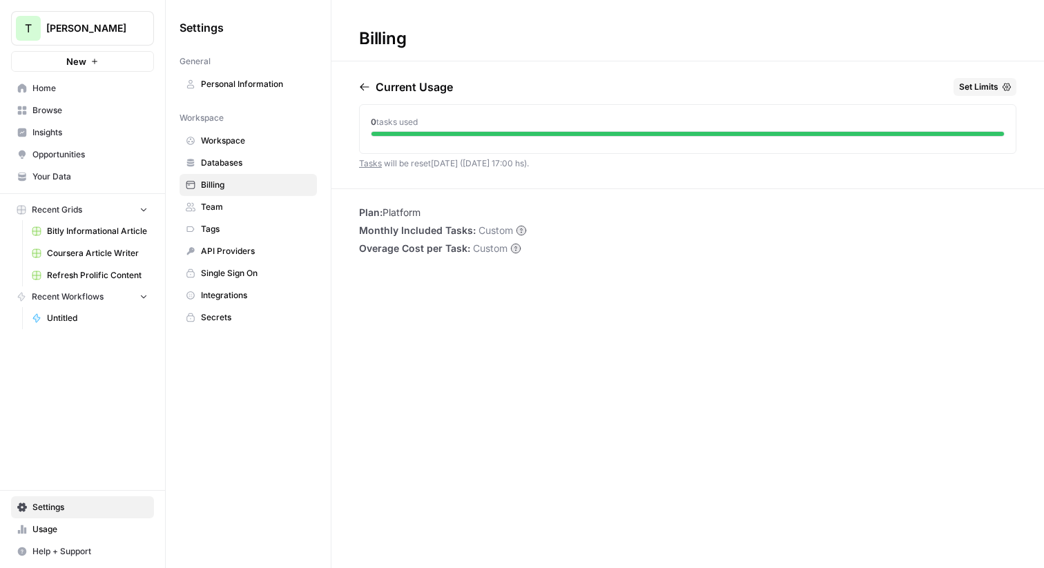
click at [46, 129] on span "Insights" at bounding box center [89, 132] width 115 height 12
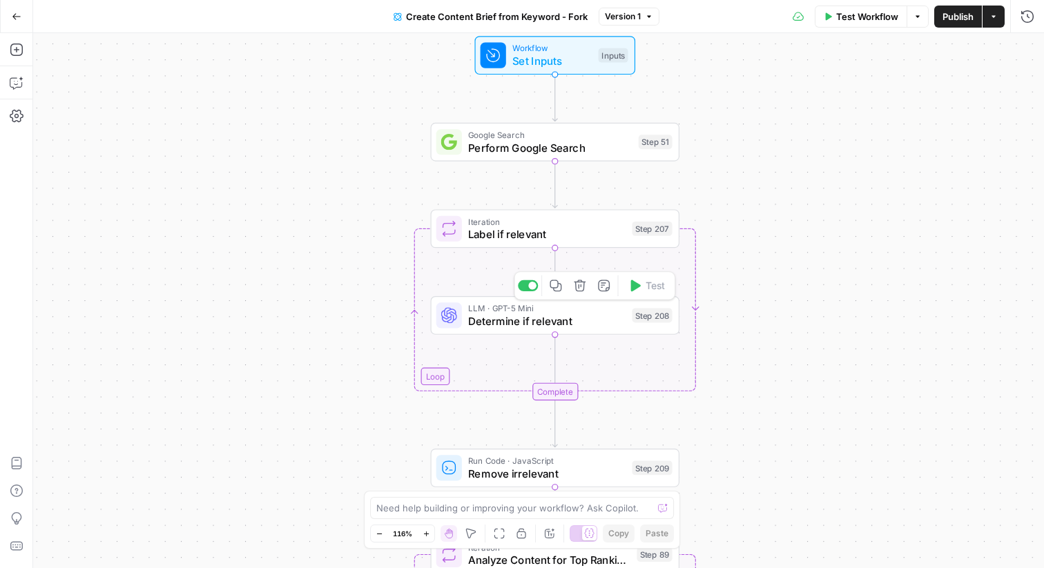
click at [492, 330] on div "LLM · GPT-5 Mini Determine if relevant Step 208 Copy step Delete step Add Note …" at bounding box center [554, 315] width 249 height 39
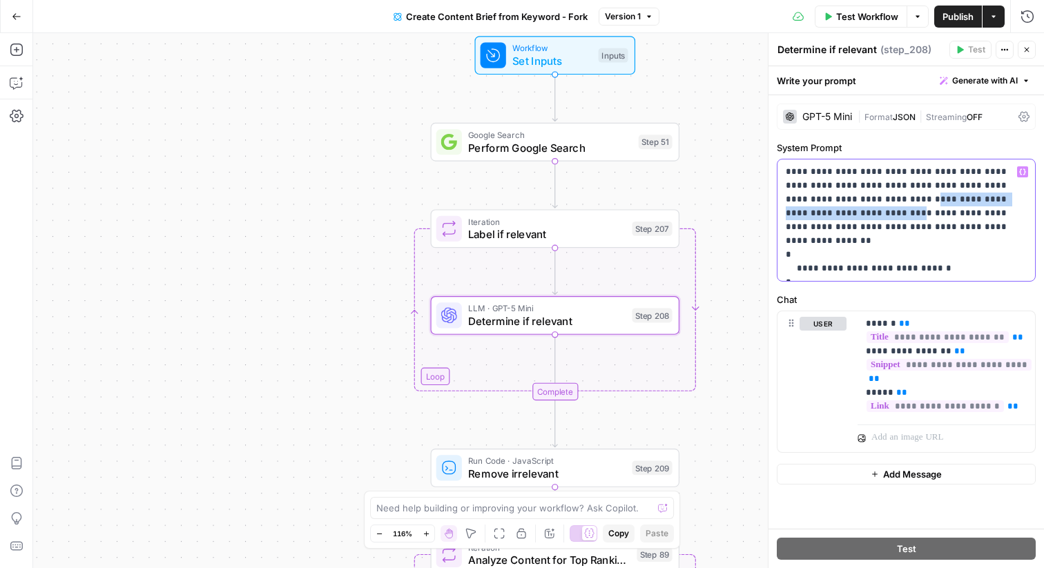
drag, startPoint x: 820, startPoint y: 202, endPoint x: 998, endPoint y: 204, distance: 177.5
click at [998, 204] on p "**********" at bounding box center [906, 220] width 241 height 110
click at [322, 403] on div "Workflow Set Inputs Inputs Google Search Perform Google Search Step 51 Loop Ite…" at bounding box center [538, 300] width 1011 height 535
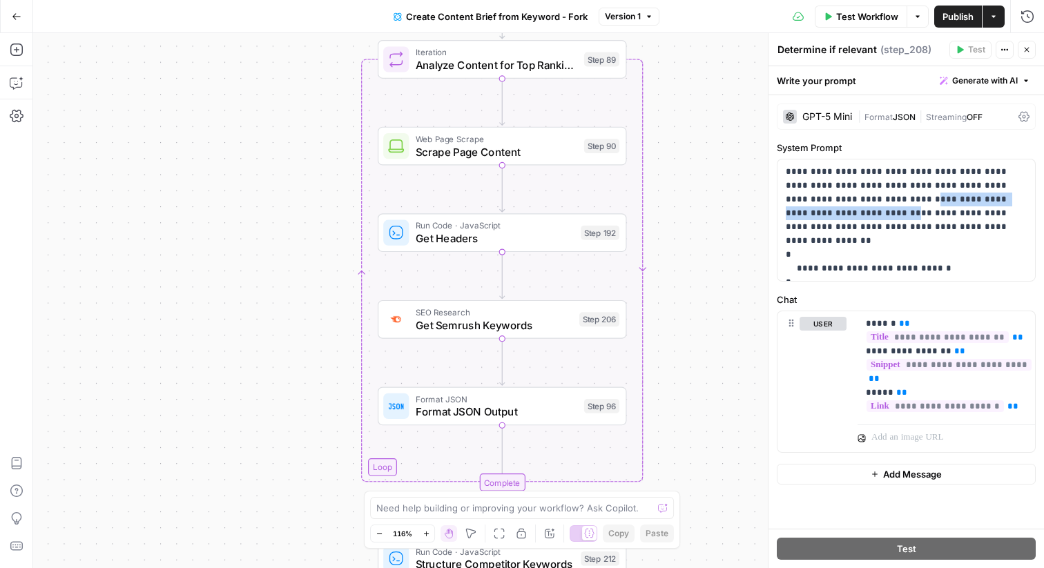
click at [1025, 50] on icon "button" at bounding box center [1027, 50] width 8 height 8
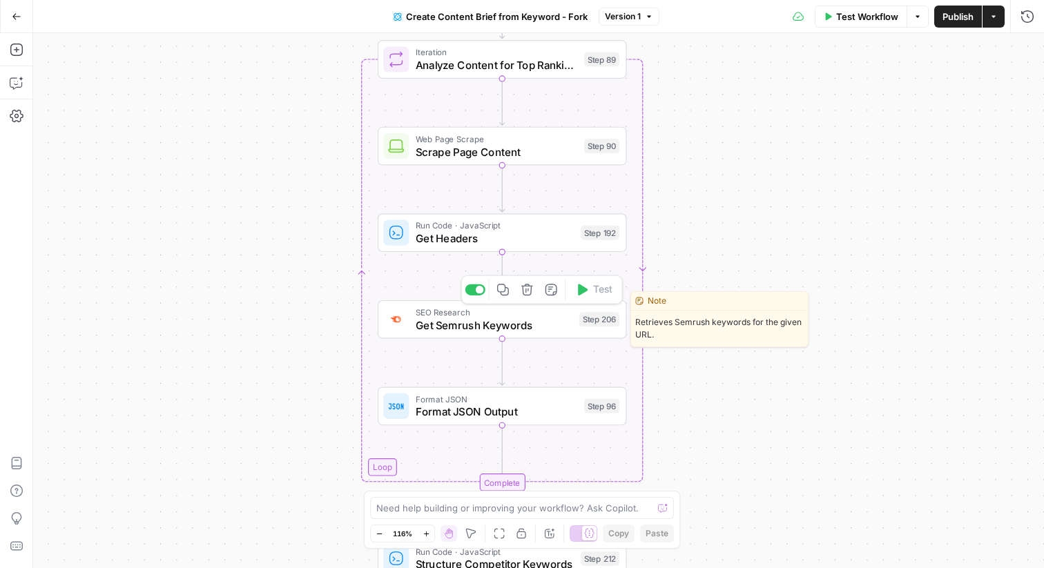
click at [451, 325] on span "Get Semrush Keywords" at bounding box center [494, 325] width 157 height 16
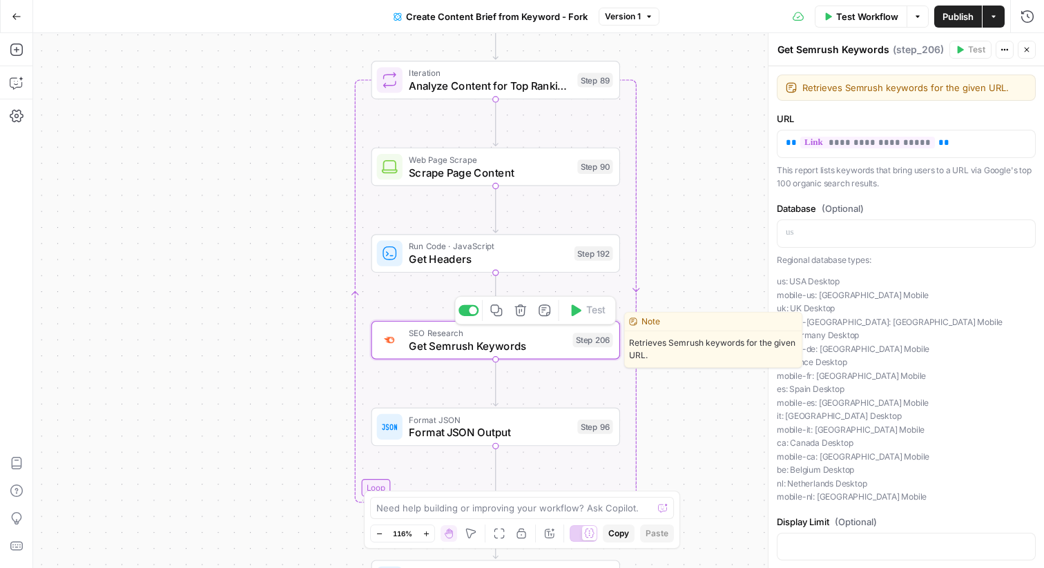
click at [425, 345] on span "Get Semrush Keywords" at bounding box center [487, 346] width 157 height 16
